Goal: Task Accomplishment & Management: Use online tool/utility

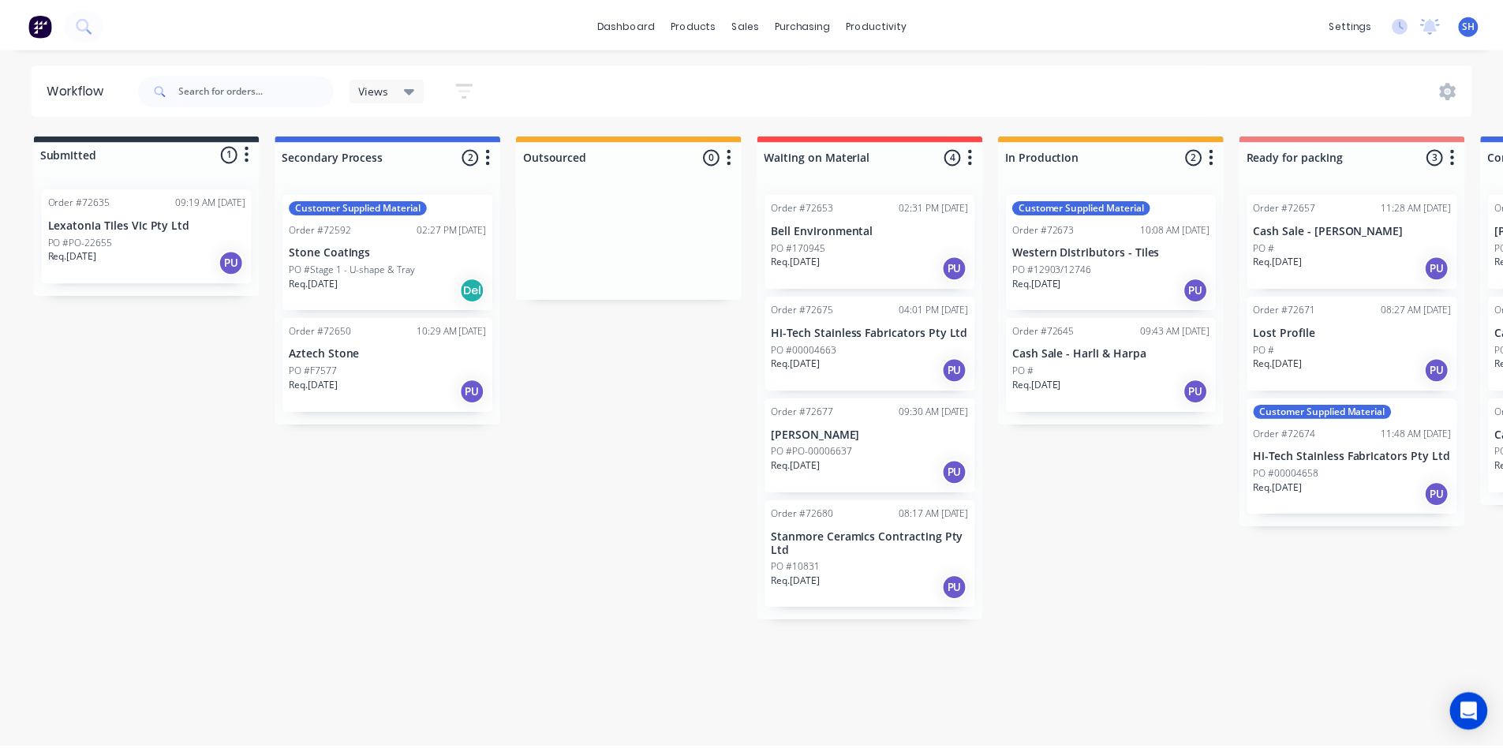
scroll to position [0, 747]
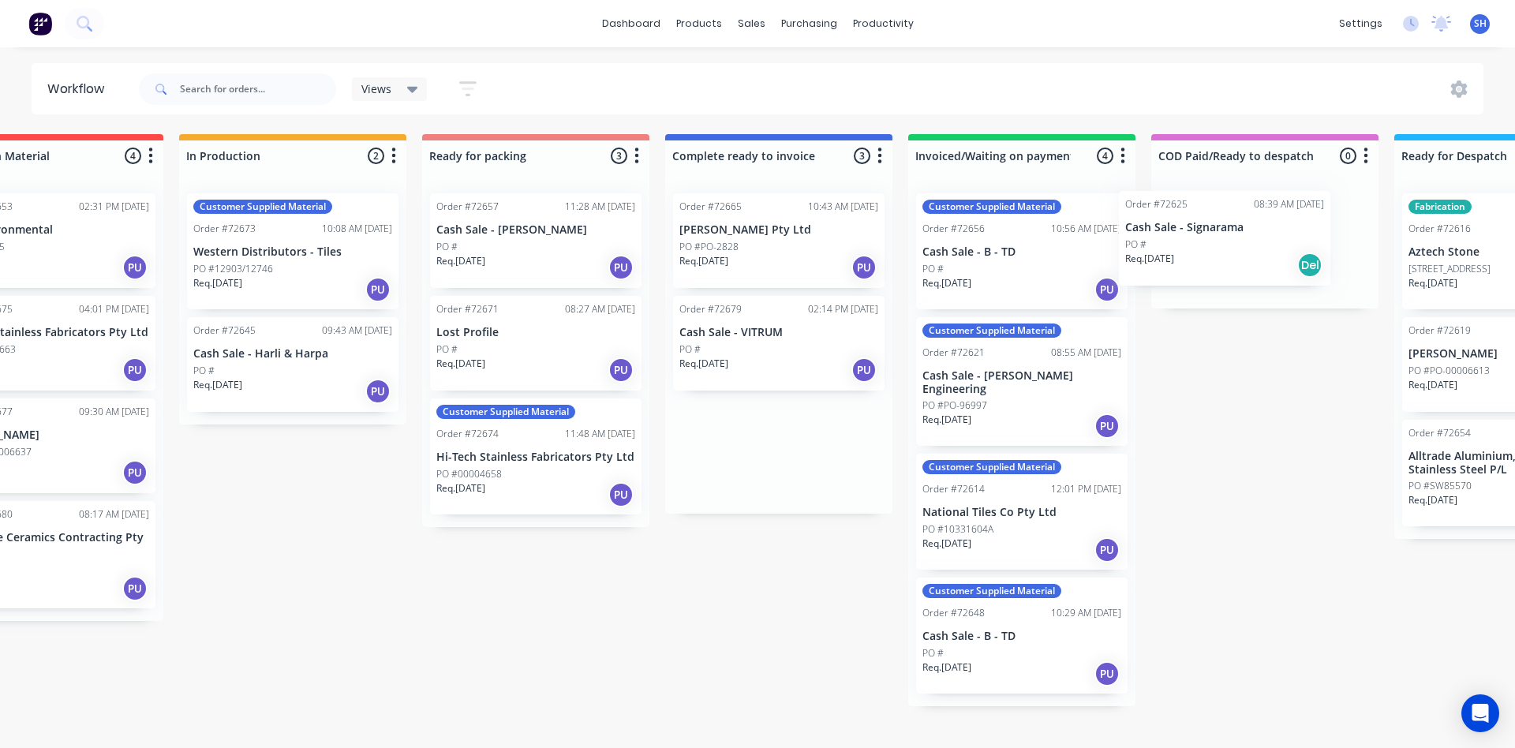
drag, startPoint x: 839, startPoint y: 356, endPoint x: 1223, endPoint y: 249, distance: 398.7
click at [1223, 249] on div "Submitted 1 Status colour #273444 hex #273444 Save Cancel Summaries Total order…" at bounding box center [591, 420] width 2860 height 572
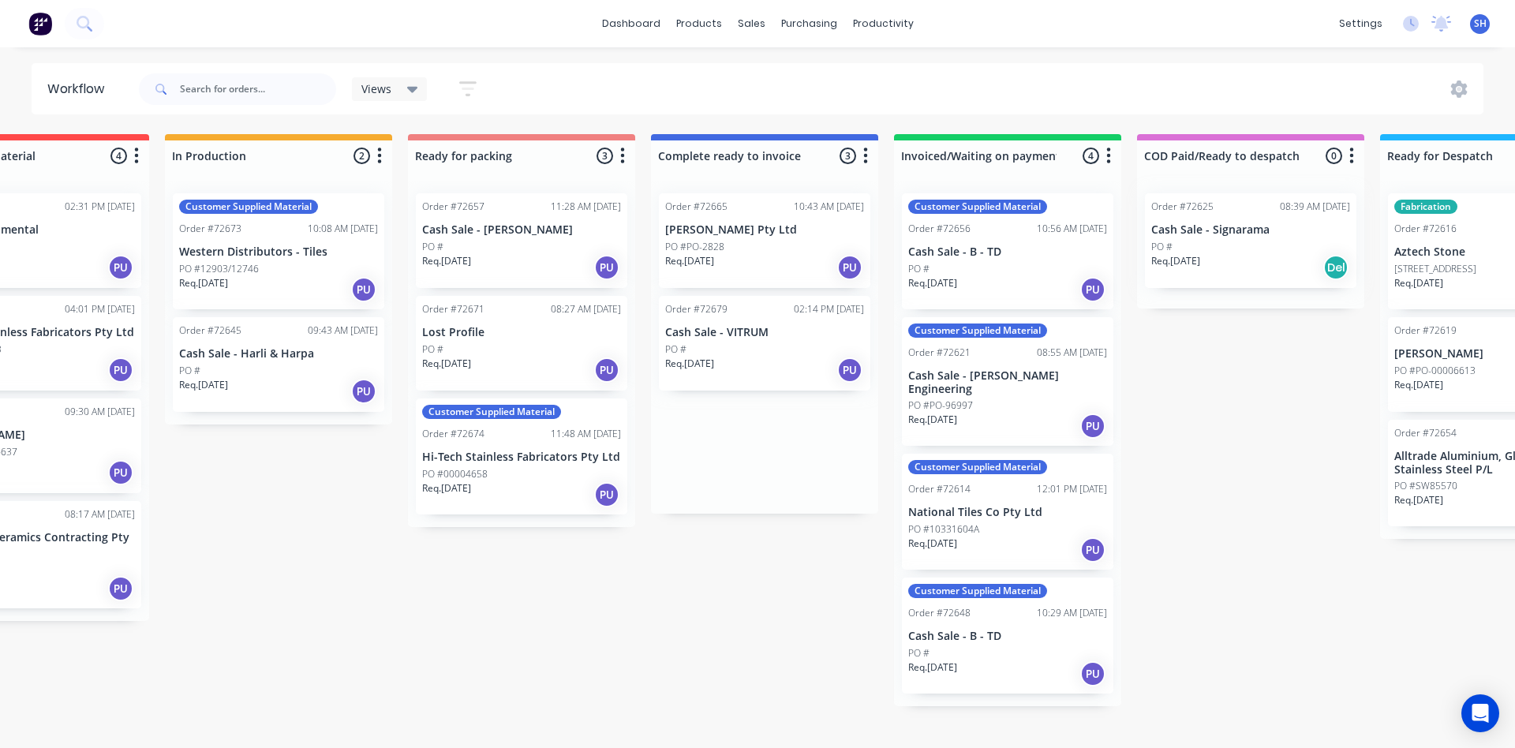
click at [1223, 249] on div at bounding box center [1250, 245] width 227 height 128
click at [742, 32] on div "sales" at bounding box center [751, 24] width 43 height 24
click at [777, 83] on button "Sales Orders" at bounding box center [834, 75] width 209 height 32
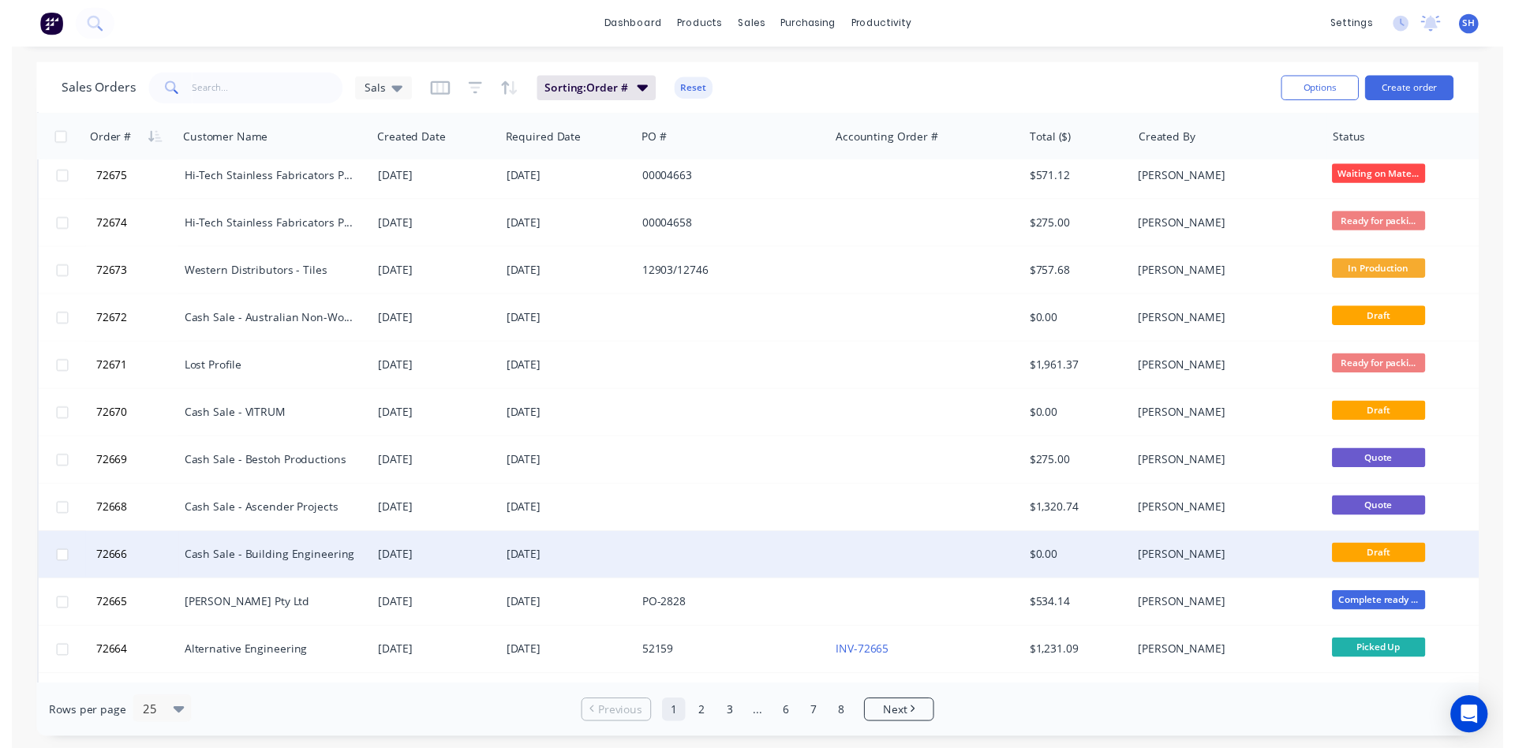
scroll to position [473, 0]
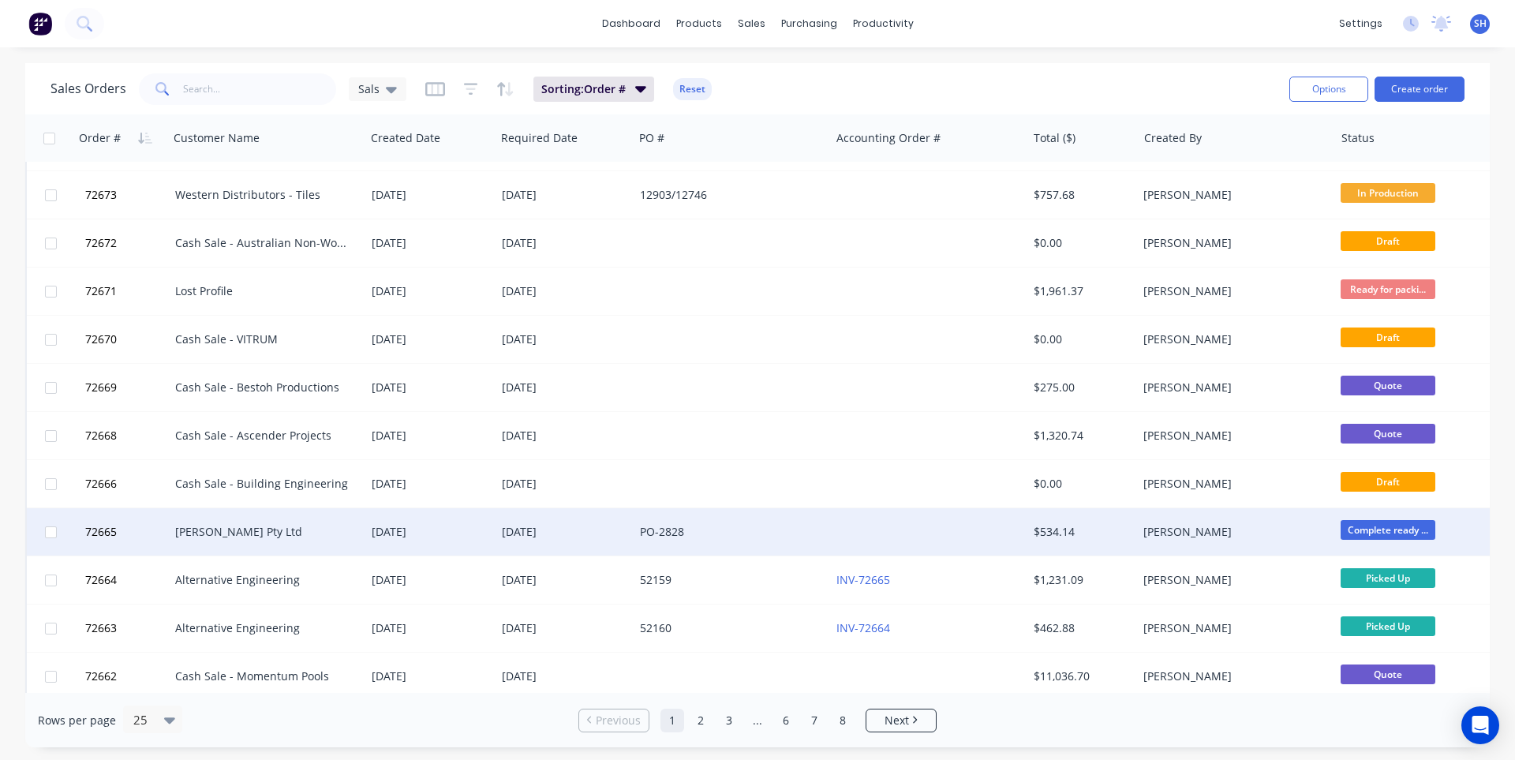
click at [217, 536] on div "[PERSON_NAME] Pty Ltd" at bounding box center [262, 532] width 175 height 16
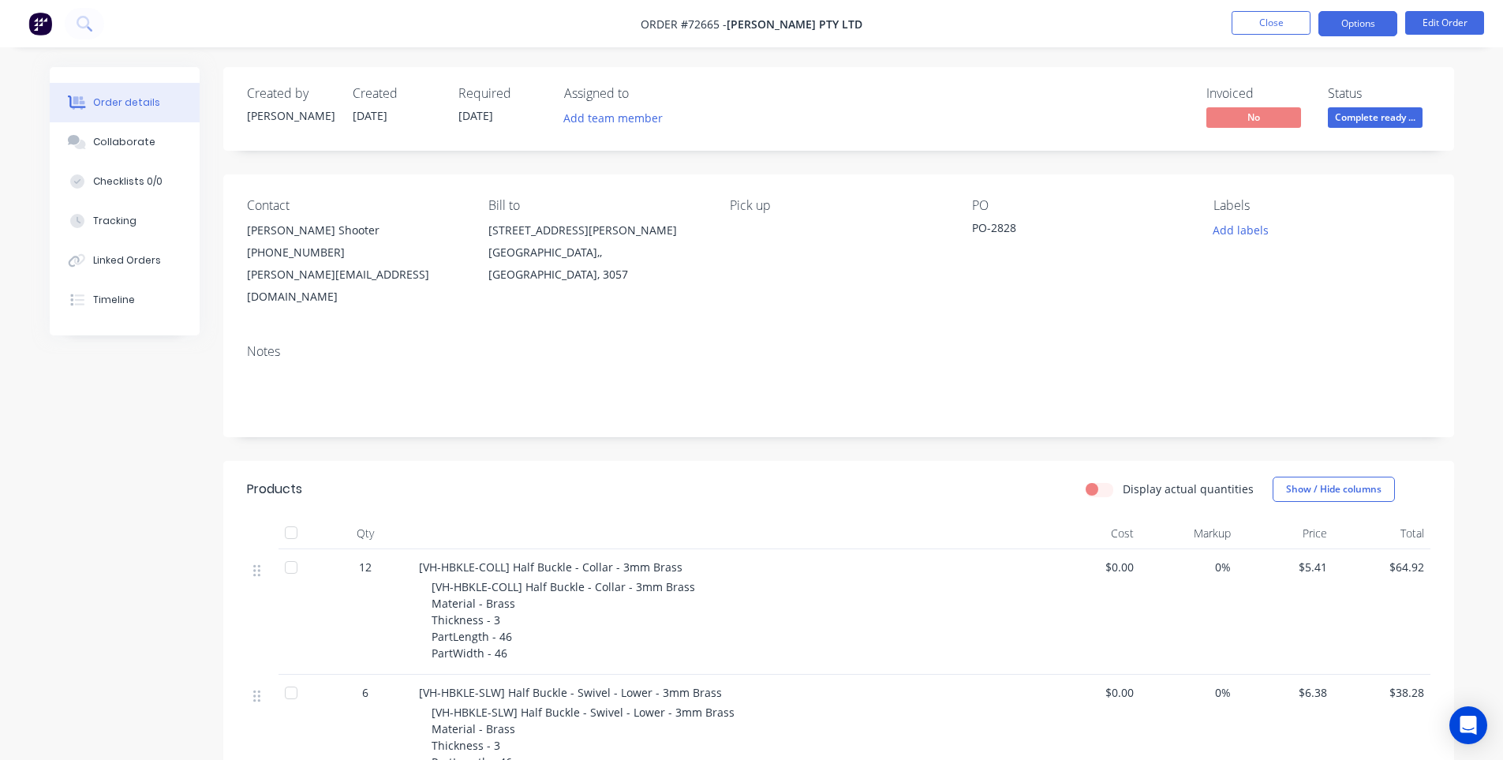
click at [1344, 33] on button "Options" at bounding box center [1357, 23] width 79 height 25
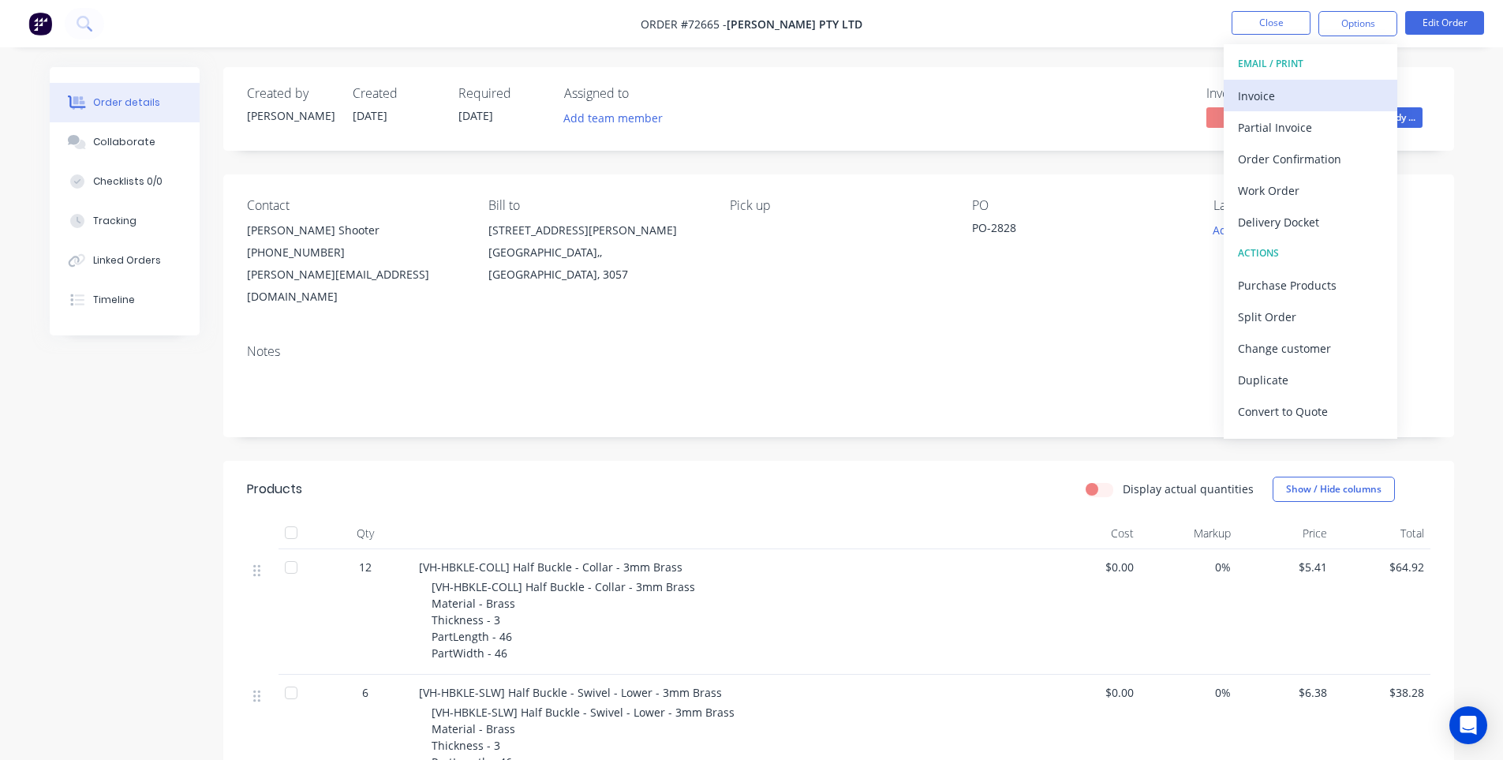
click at [1303, 87] on div "Invoice" at bounding box center [1310, 95] width 145 height 23
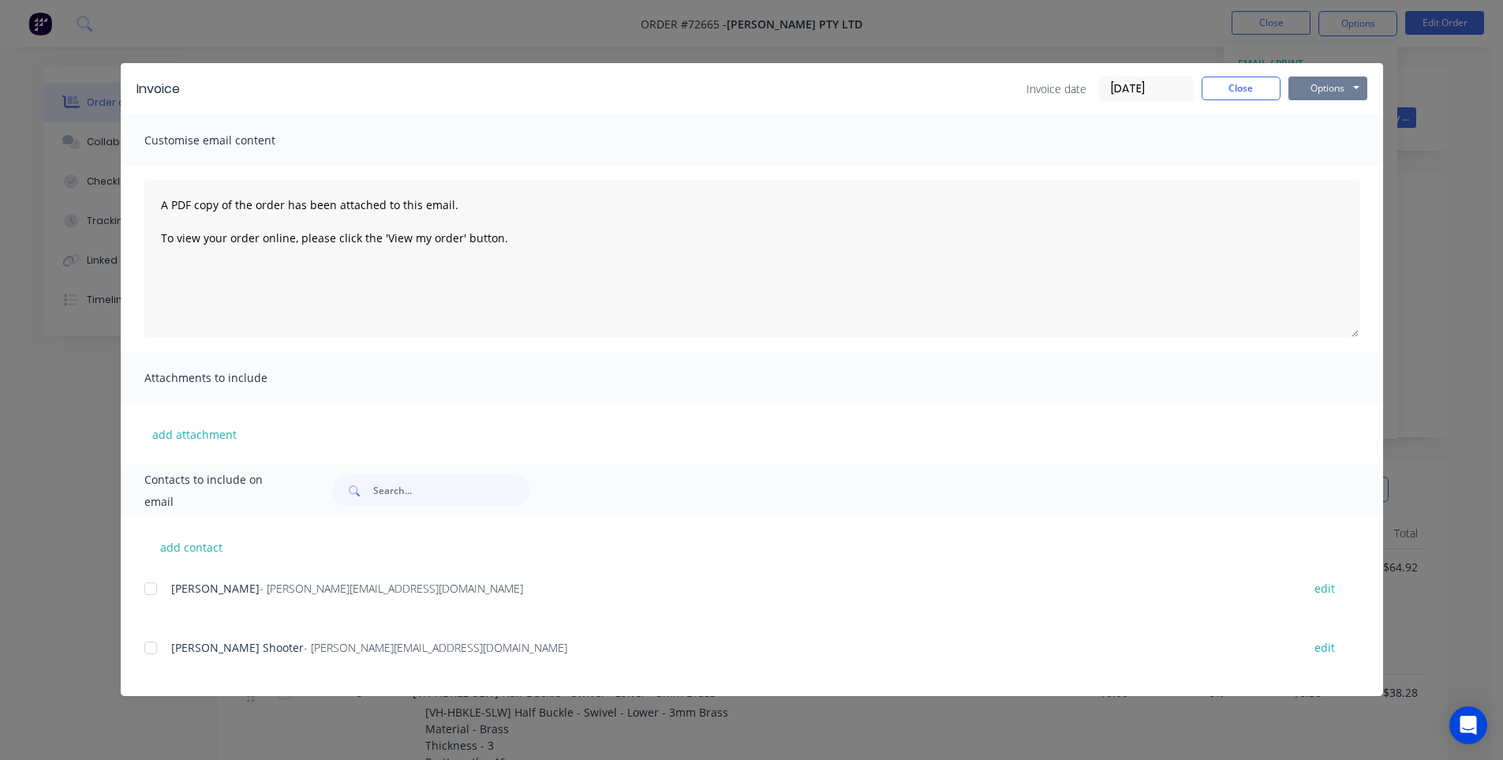
click at [1309, 91] on button "Options" at bounding box center [1327, 89] width 79 height 24
click at [1311, 144] on button "Print" at bounding box center [1338, 142] width 101 height 26
click at [1238, 82] on button "Close" at bounding box center [1241, 89] width 79 height 24
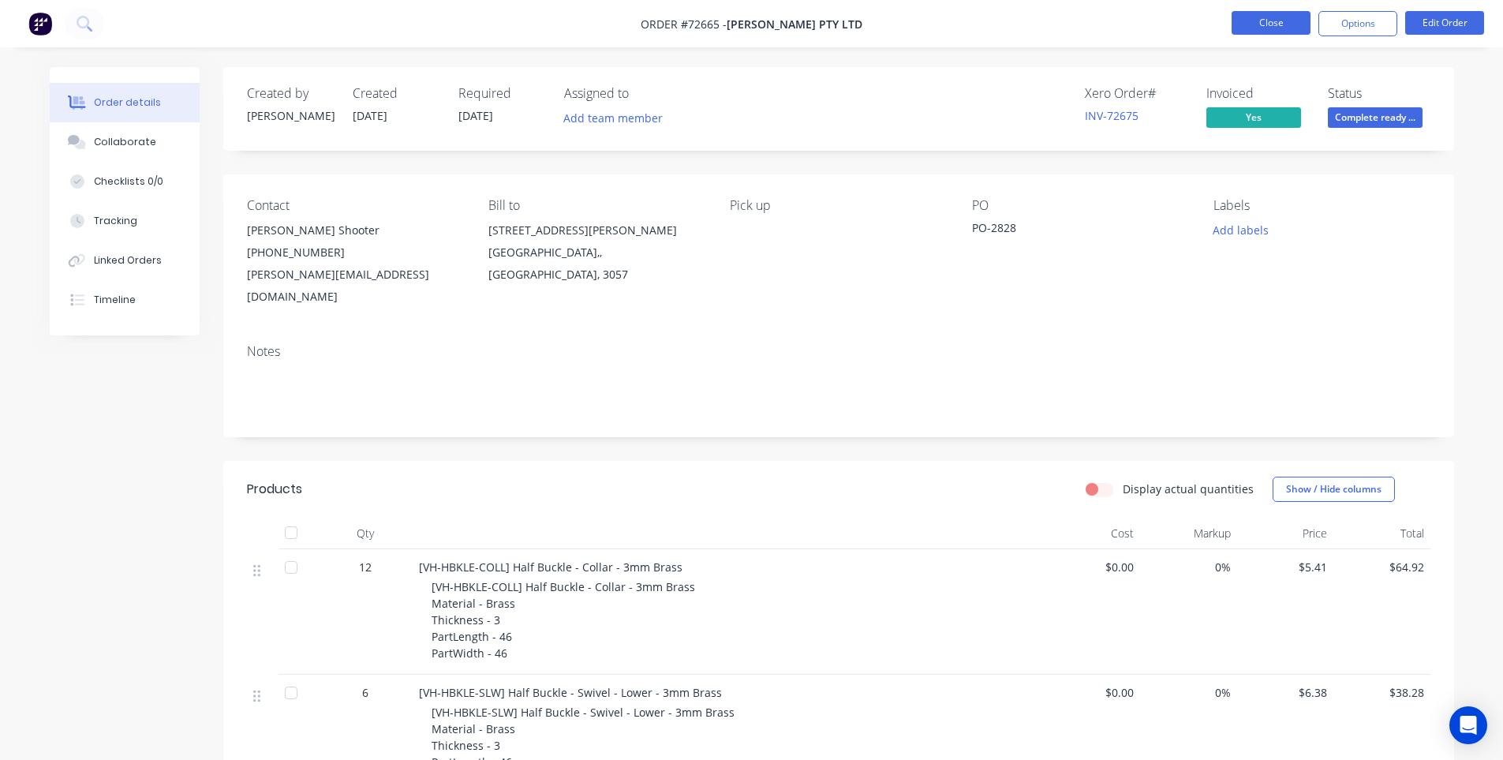
click at [1256, 23] on button "Close" at bounding box center [1271, 23] width 79 height 24
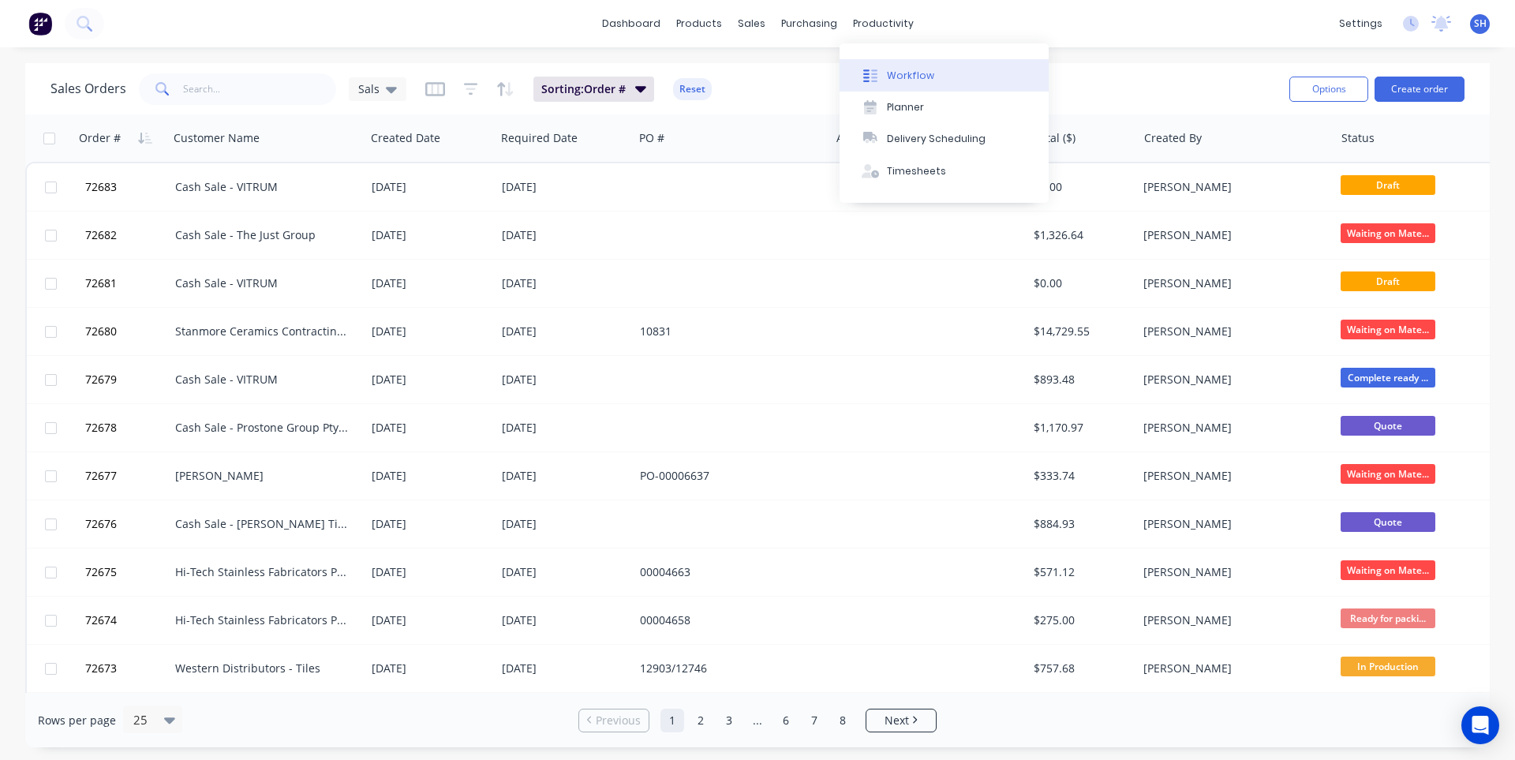
click at [899, 83] on button "Workflow" at bounding box center [943, 75] width 209 height 32
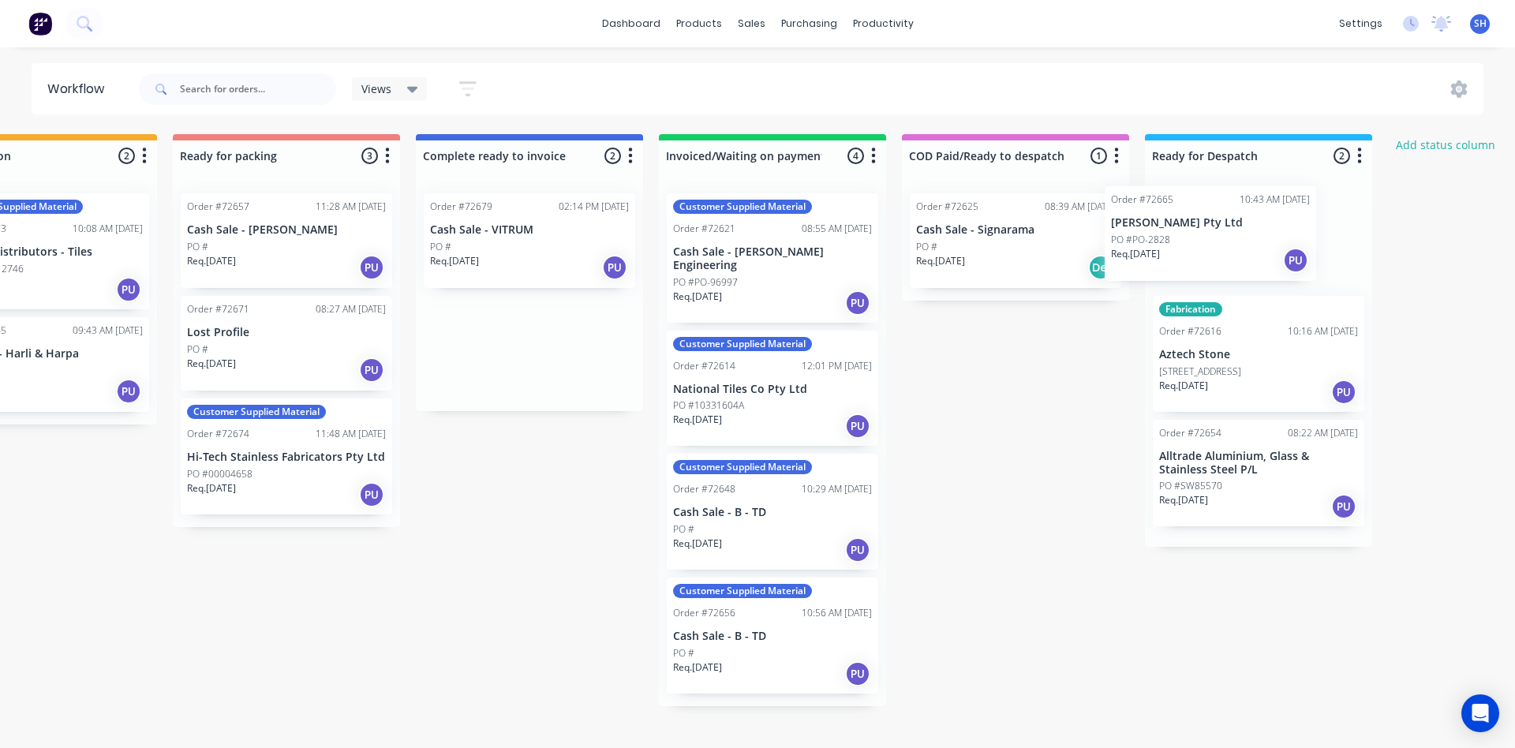
scroll to position [0, 1089]
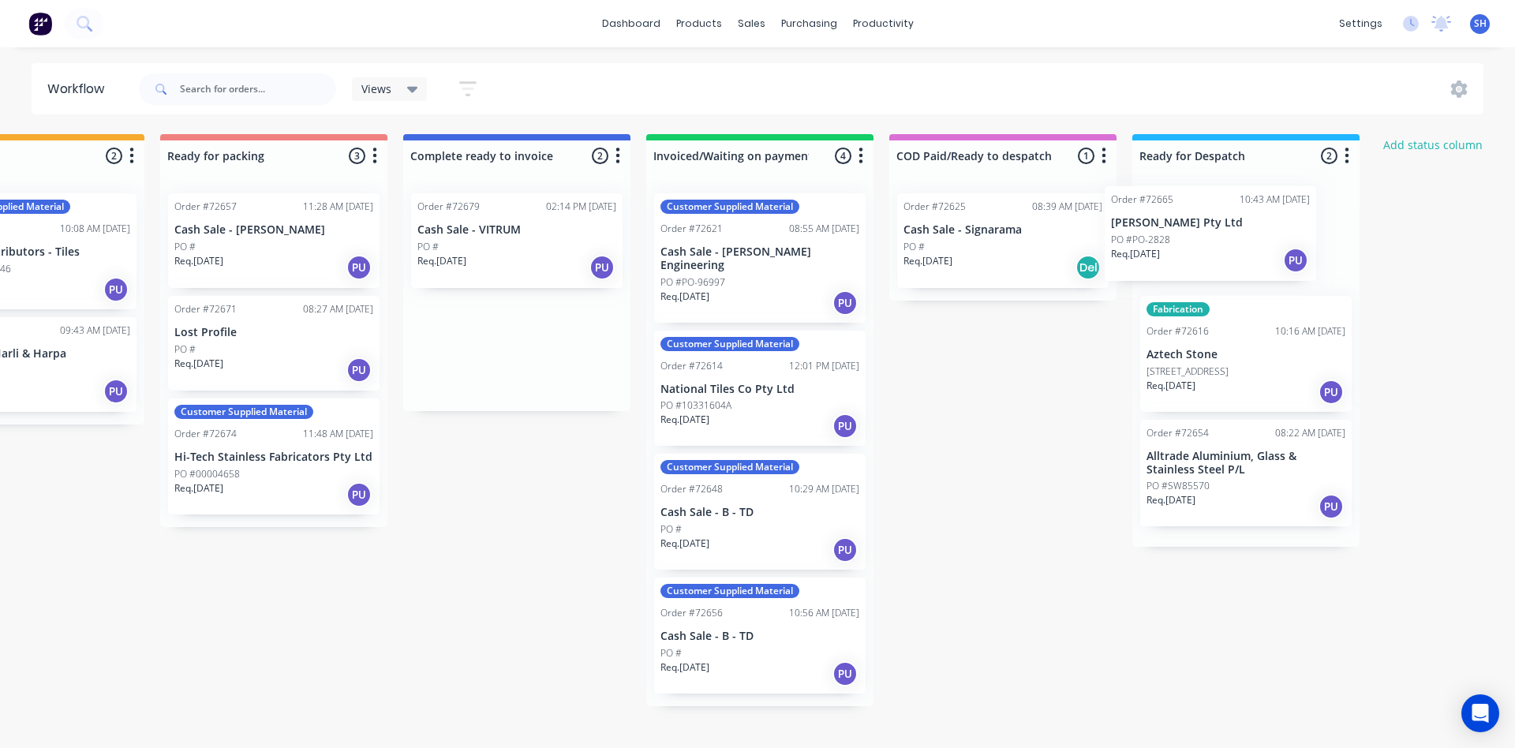
drag, startPoint x: 559, startPoint y: 260, endPoint x: 1235, endPoint y: 255, distance: 675.4
click at [1235, 255] on div "Submitted 1 Status colour #273444 hex #273444 Save Cancel Summaries Total order…" at bounding box center [329, 428] width 2860 height 589
